Goal: Use online tool/utility: Utilize a website feature to perform a specific function

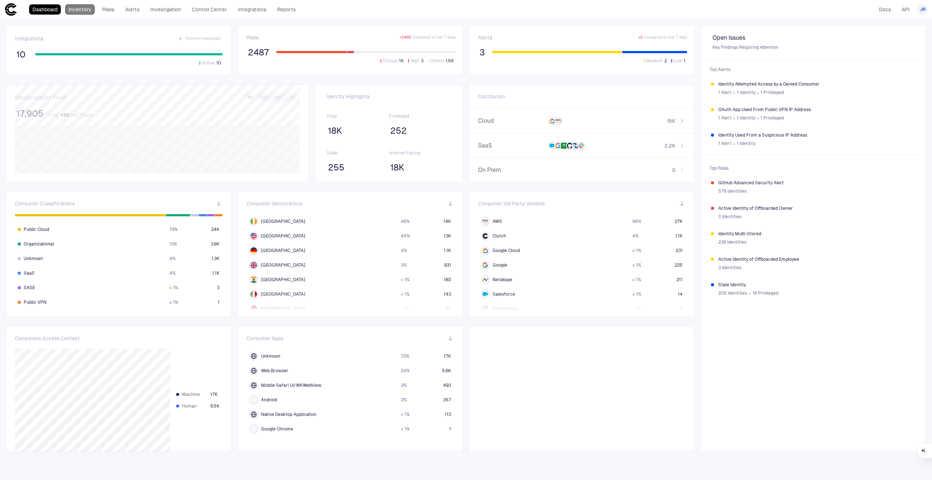
click at [68, 8] on link "Inventory" at bounding box center [79, 9] width 29 height 10
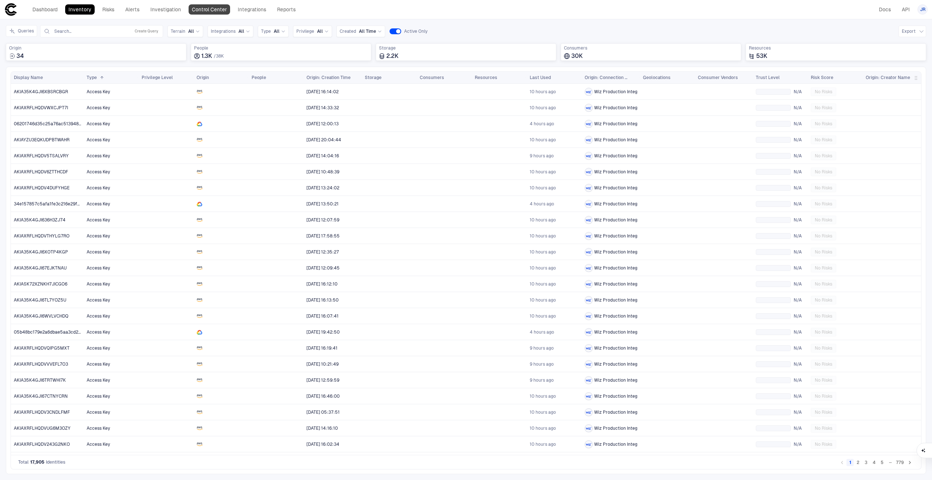
click at [202, 9] on link "Control Center" at bounding box center [209, 9] width 41 height 10
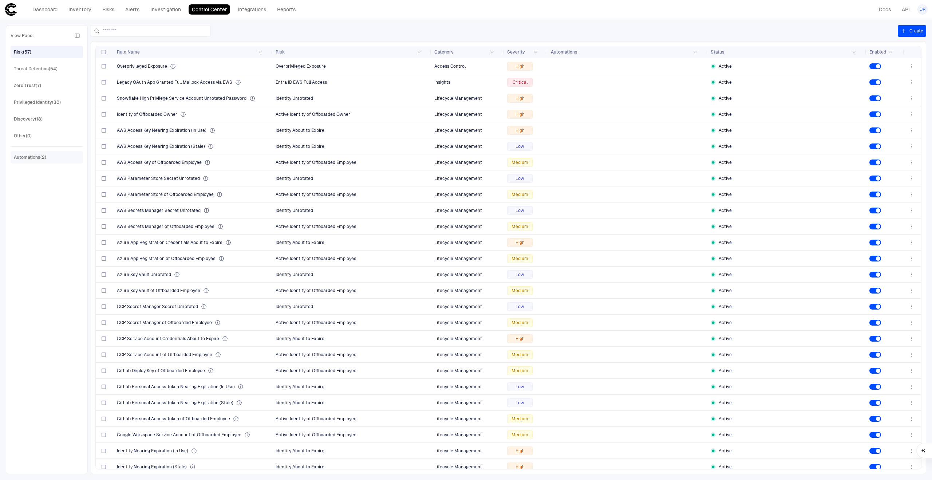
click at [41, 155] on div "Automations (2)" at bounding box center [30, 157] width 32 height 7
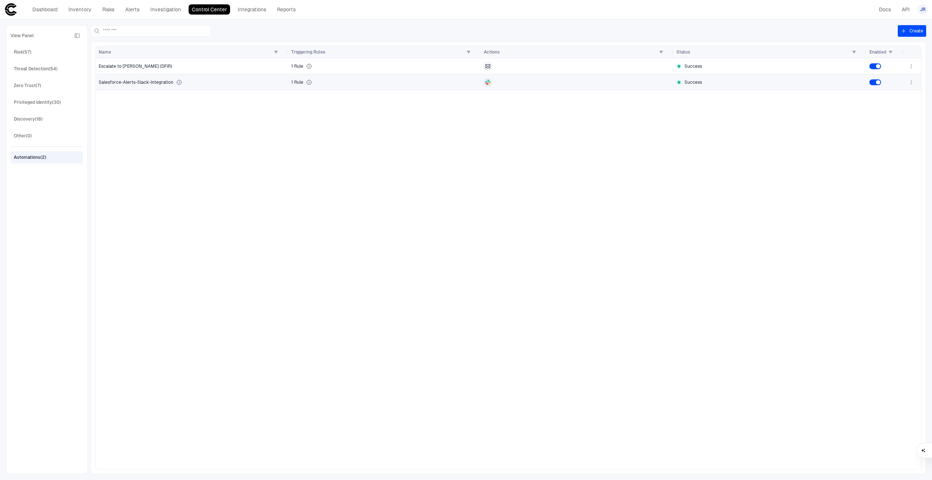
click at [237, 81] on div "Salesforce-Alerts-Slack-Integration" at bounding box center [192, 82] width 187 height 6
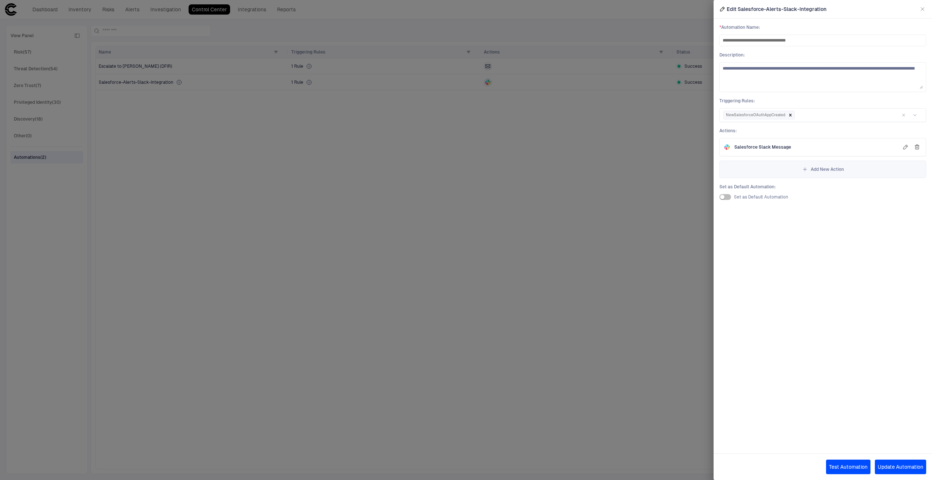
click at [786, 146] on span "Salesforce Slack Message" at bounding box center [762, 147] width 57 height 6
click at [766, 146] on span "Salesforce Slack Message" at bounding box center [762, 147] width 57 height 6
click at [844, 464] on button "Test Automation" at bounding box center [848, 466] width 44 height 15
